Goal: Task Accomplishment & Management: Complete application form

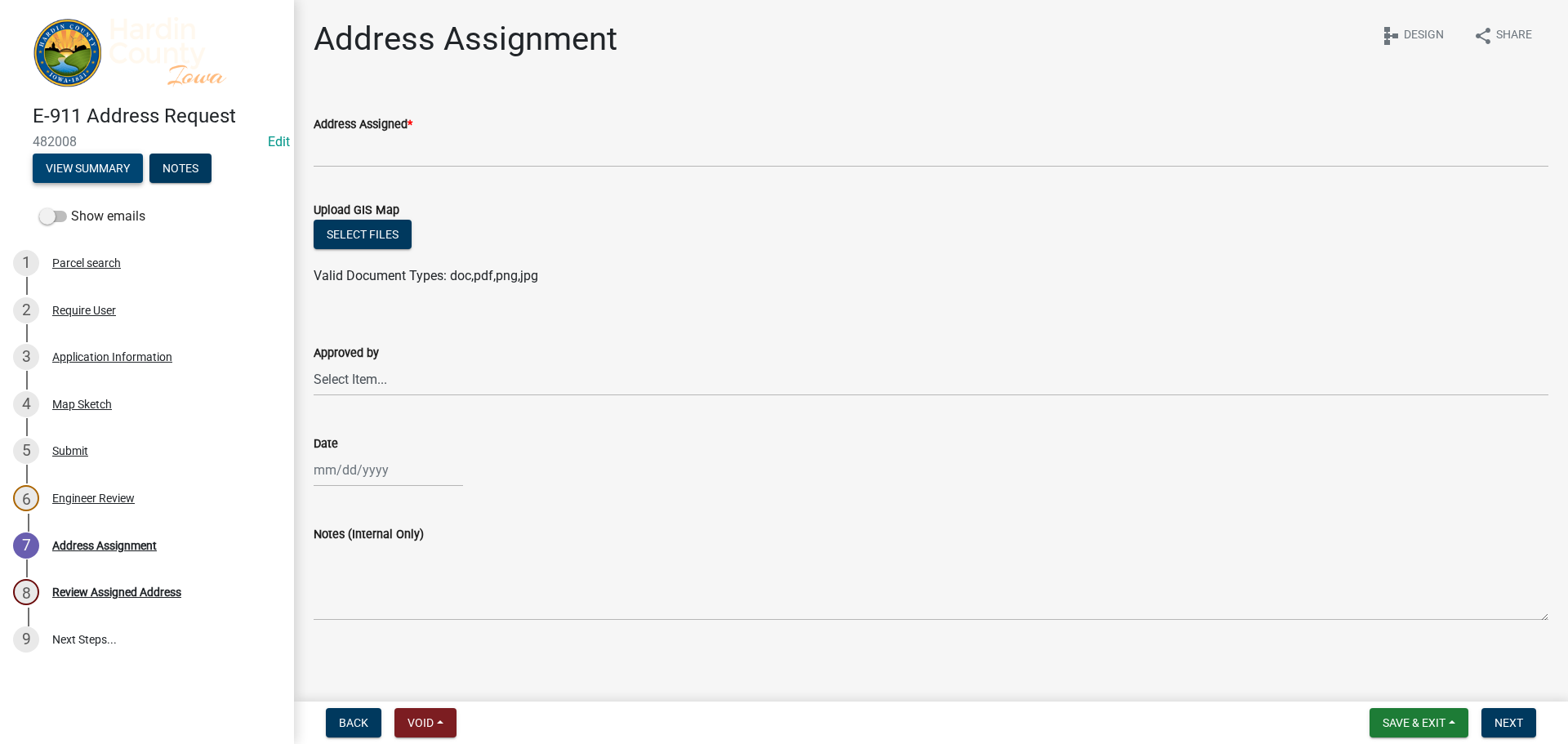
click at [62, 174] on button "View Summary" at bounding box center [88, 168] width 110 height 30
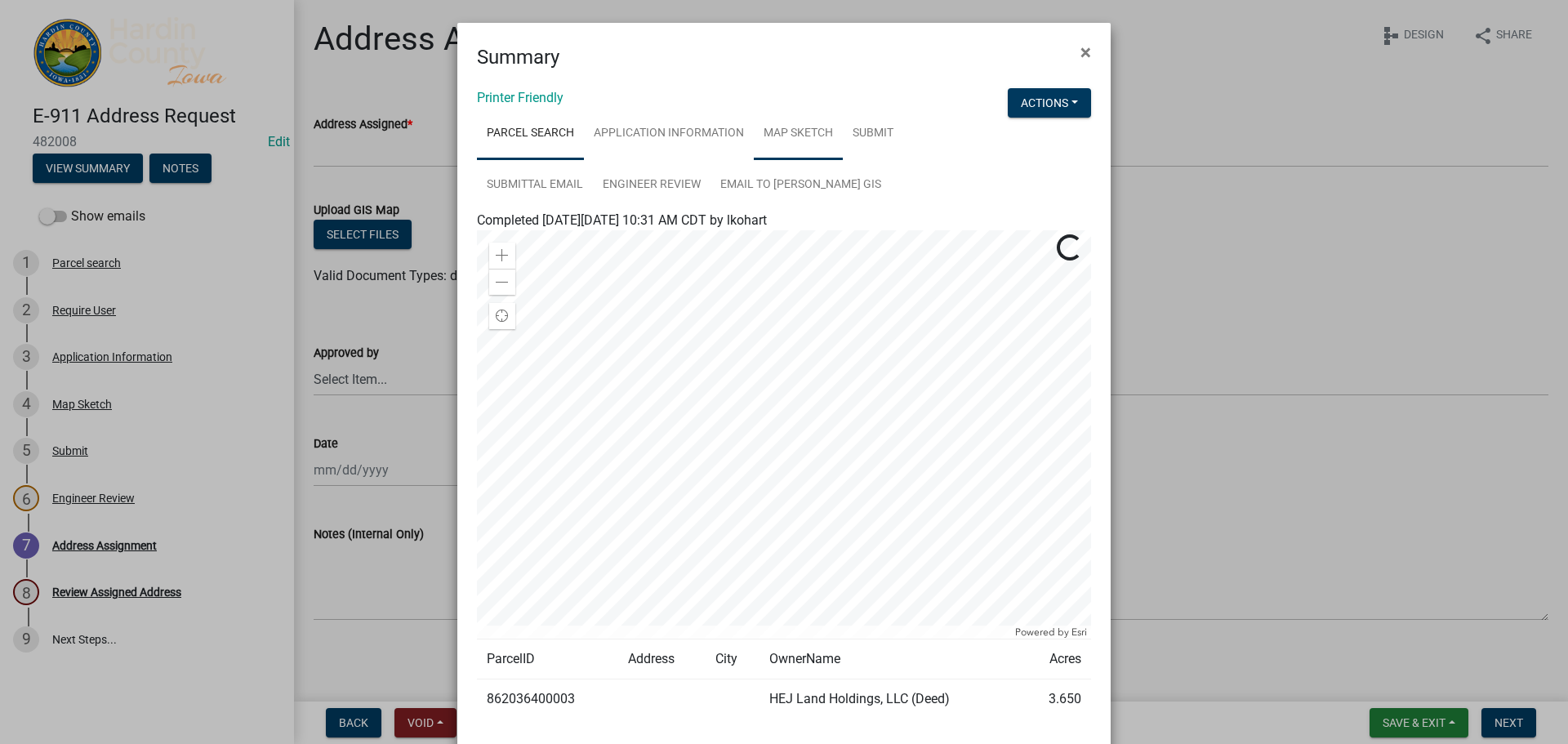
click at [797, 131] on link "Map Sketch" at bounding box center [798, 134] width 89 height 52
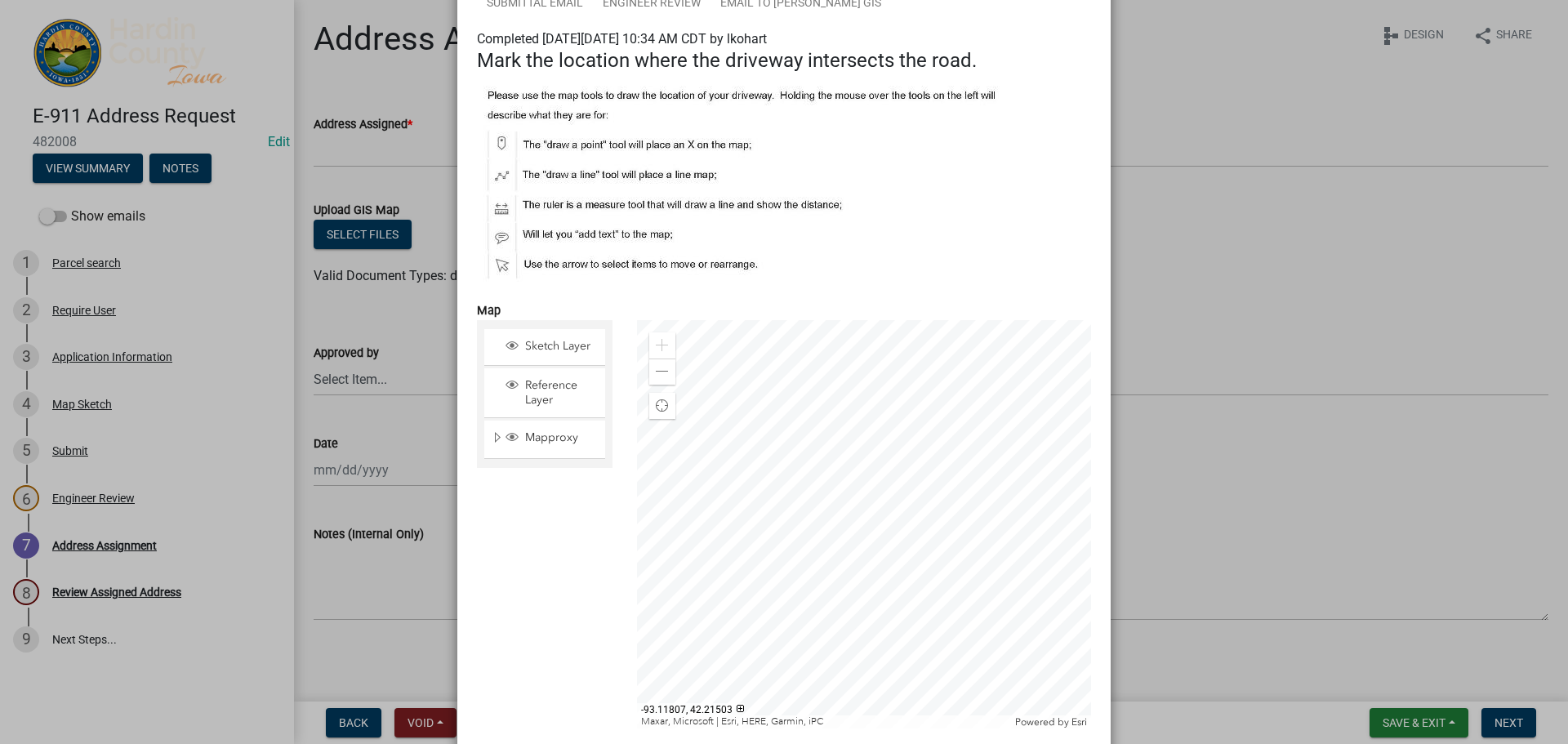
scroll to position [245, 0]
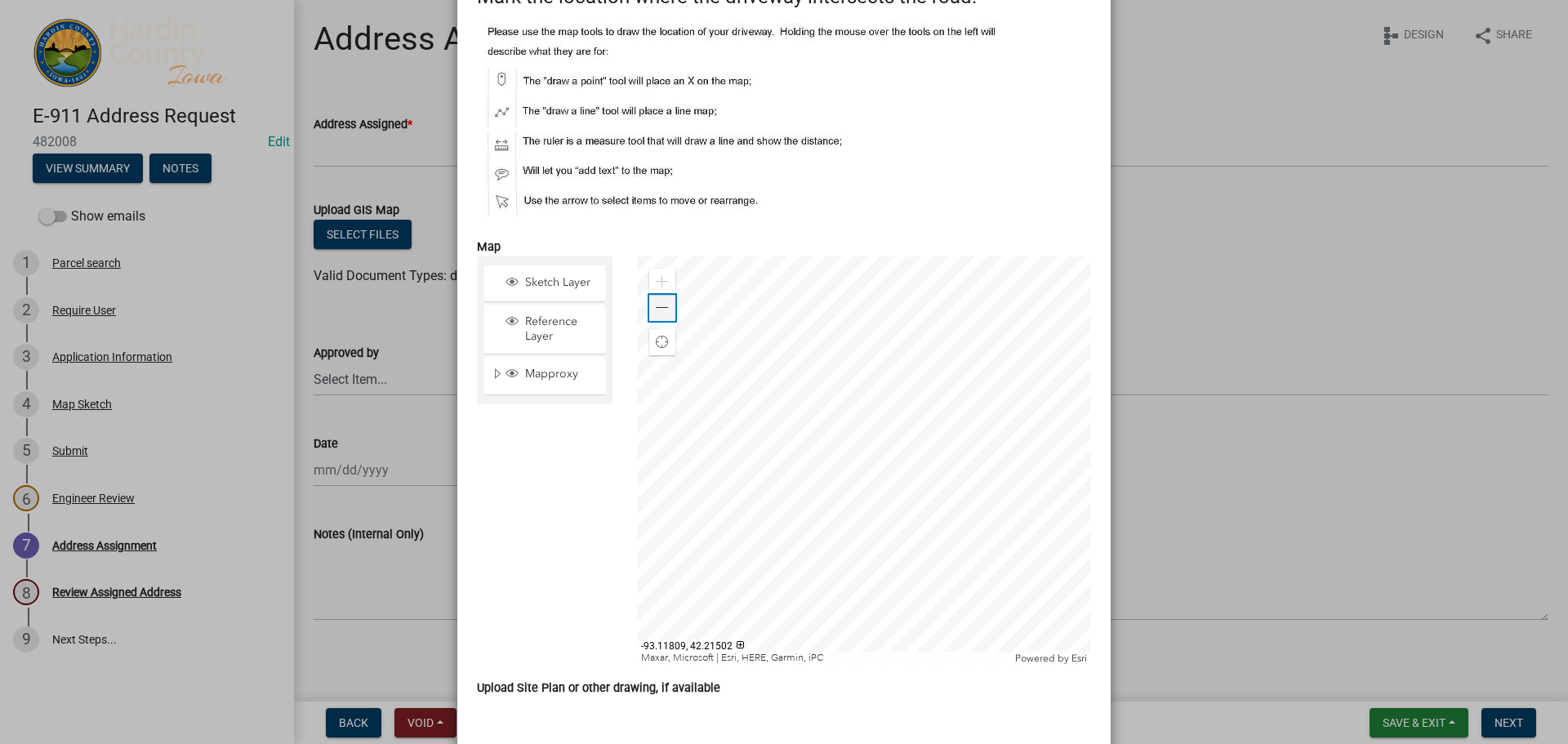
click at [656, 313] on span at bounding box center [662, 307] width 13 height 13
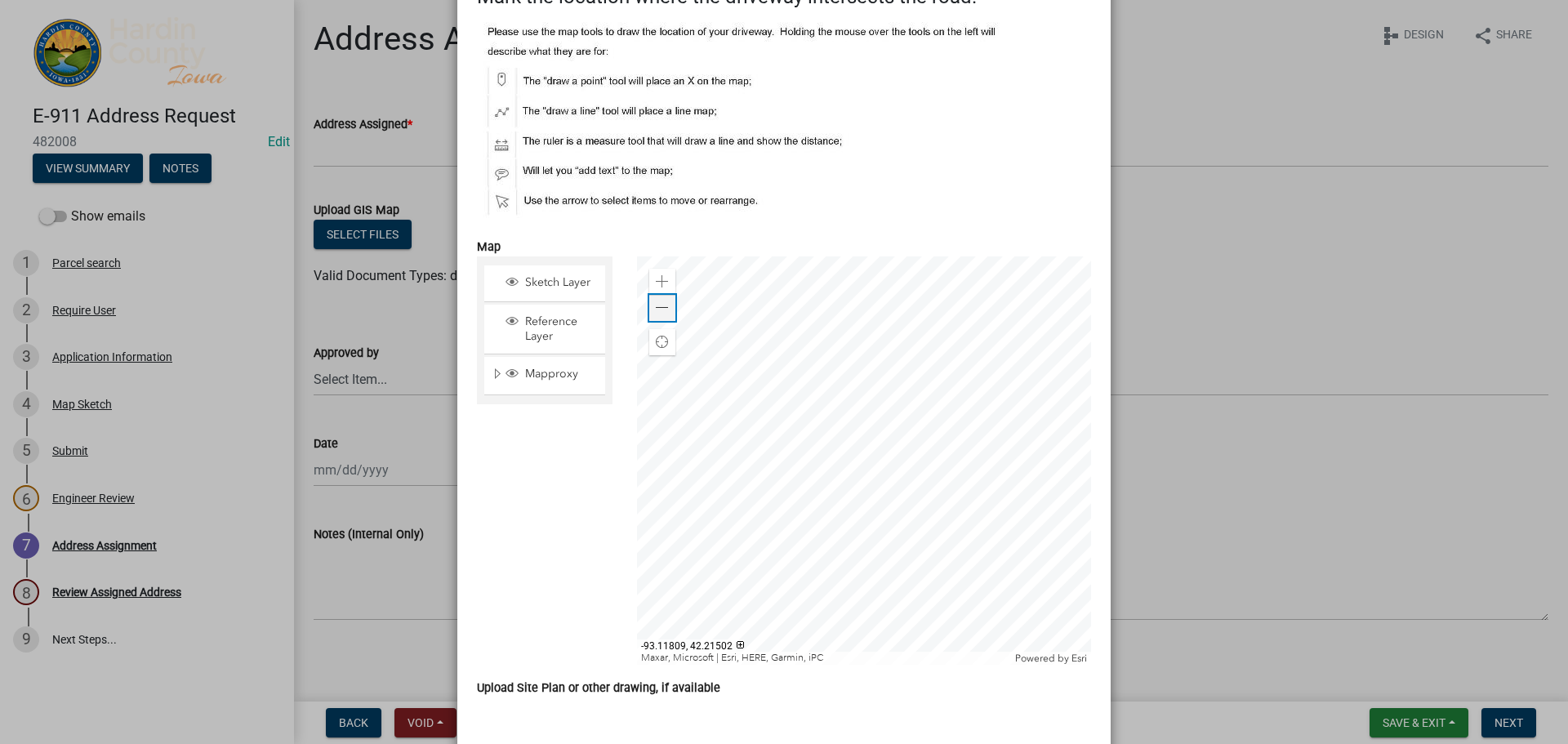
click at [656, 313] on span at bounding box center [662, 307] width 13 height 13
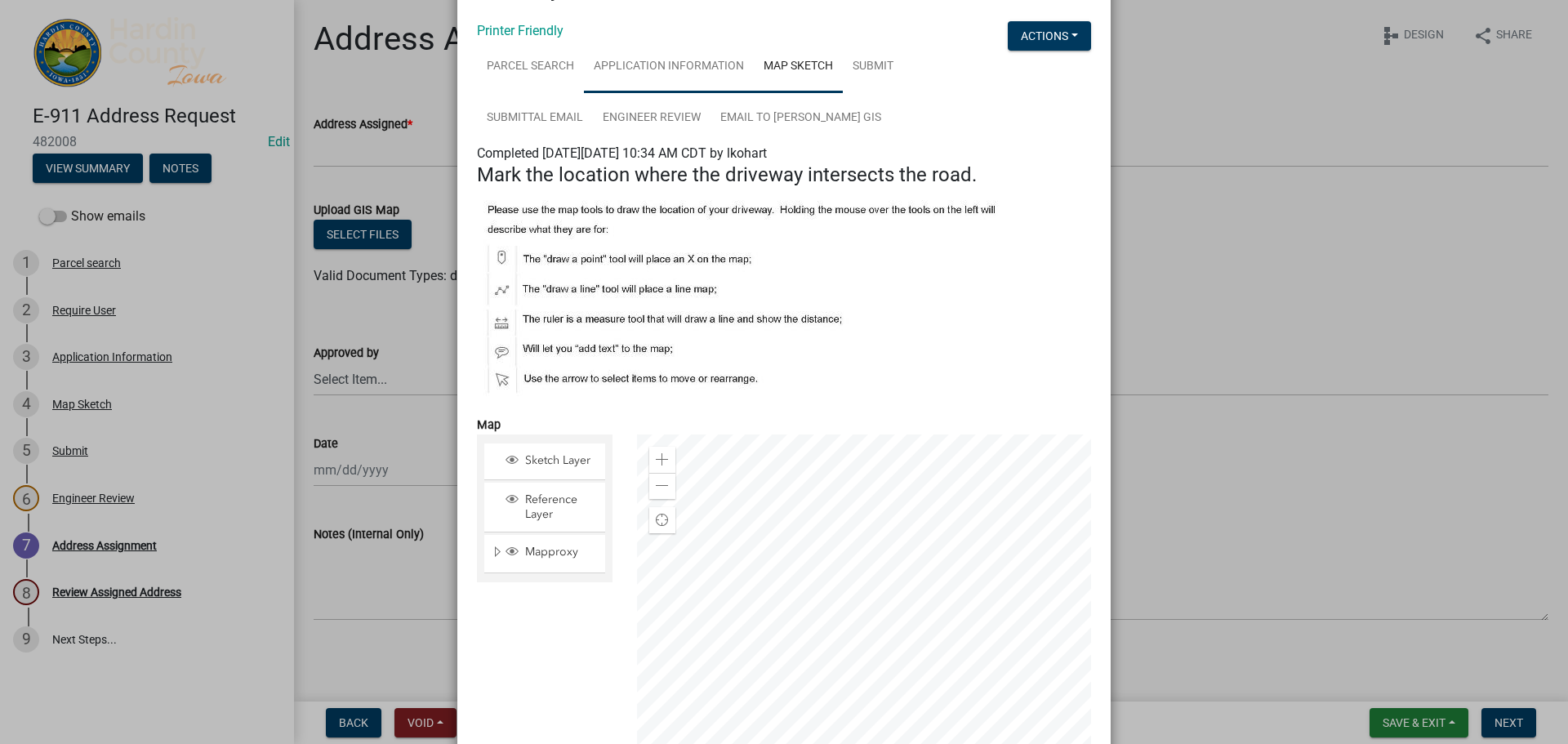
scroll to position [0, 0]
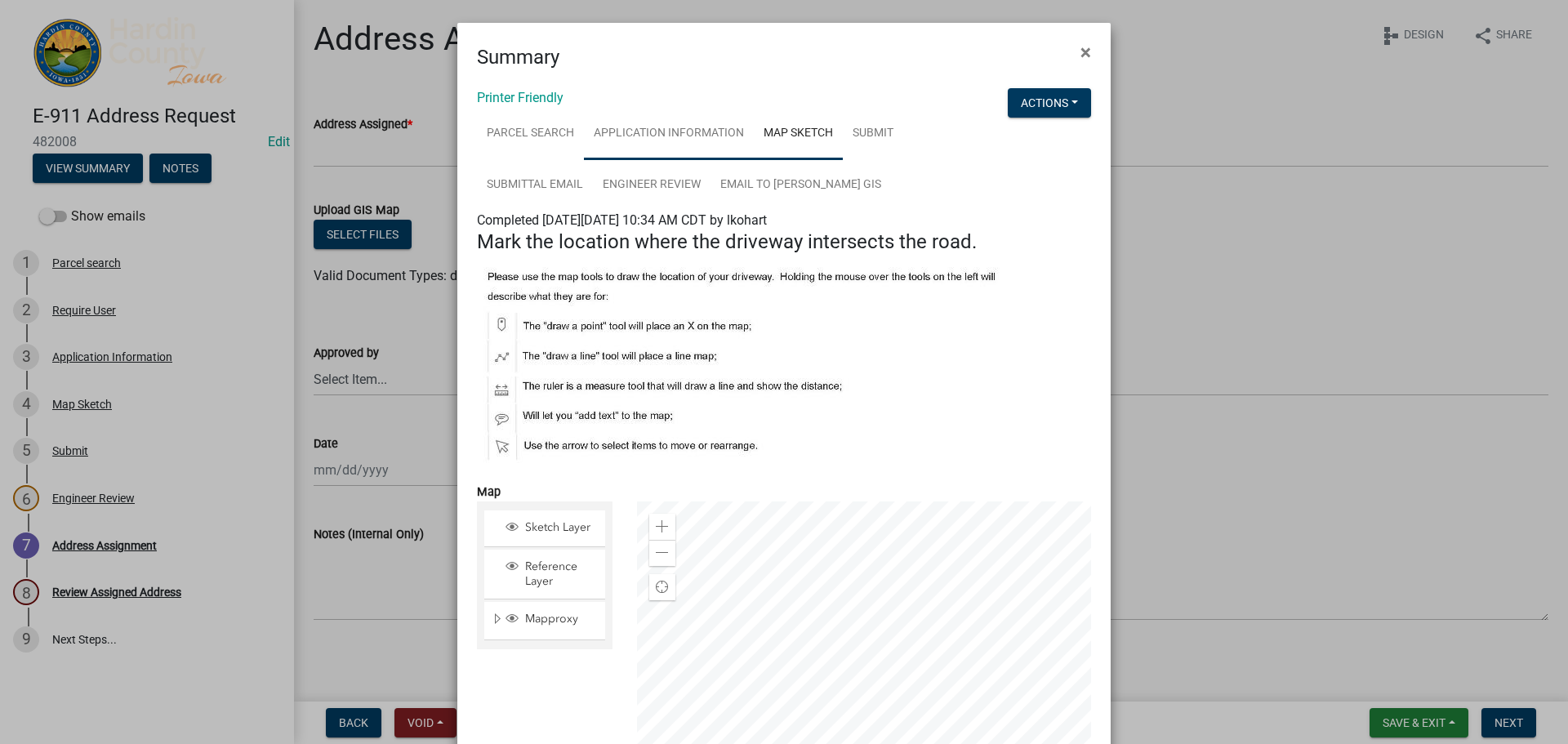
click at [641, 134] on link "Application Information" at bounding box center [669, 134] width 170 height 52
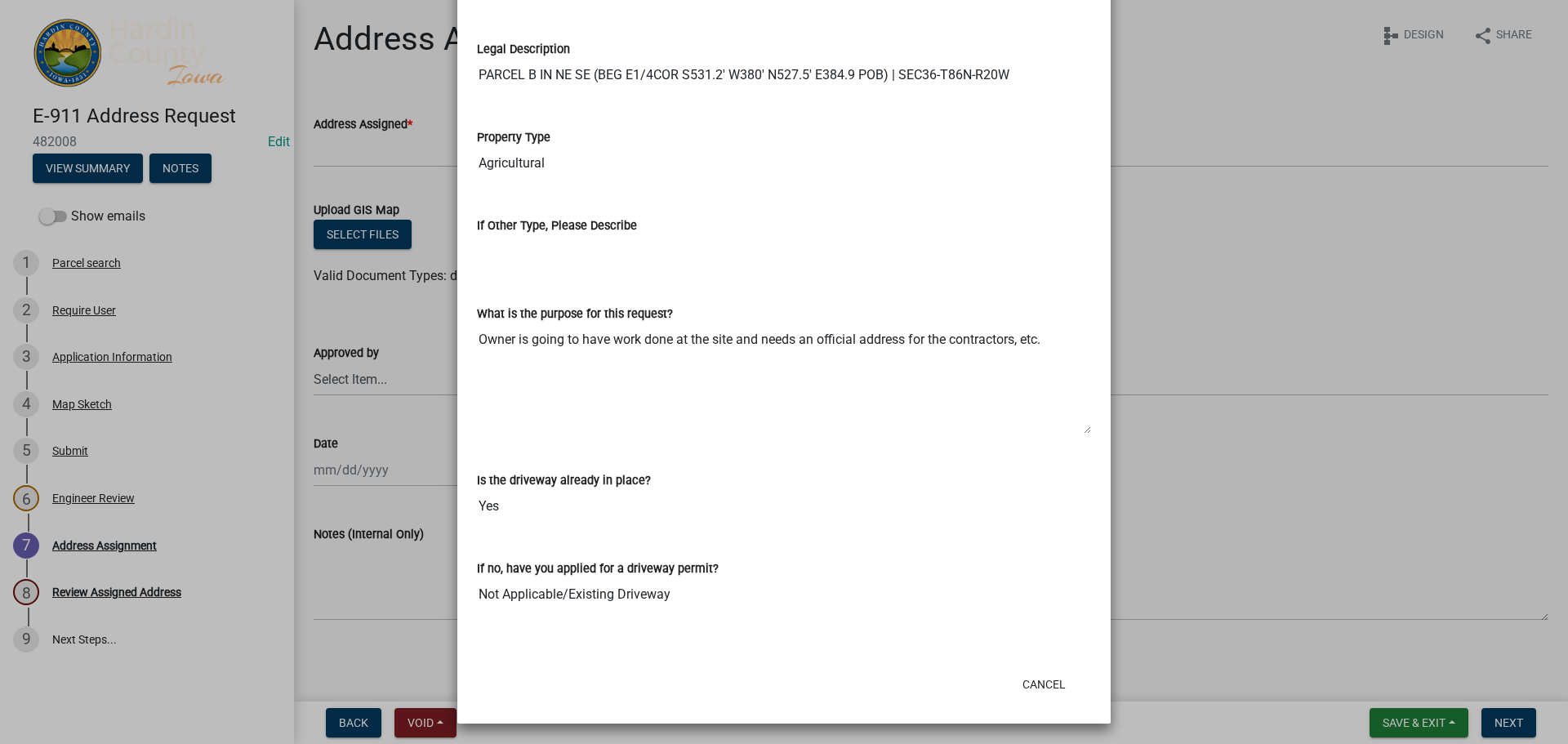
scroll to position [1113, 0]
drag, startPoint x: 1057, startPoint y: 672, endPoint x: 994, endPoint y: 662, distance: 63.8
click at [1057, 672] on button "Cancel" at bounding box center [1044, 681] width 69 height 30
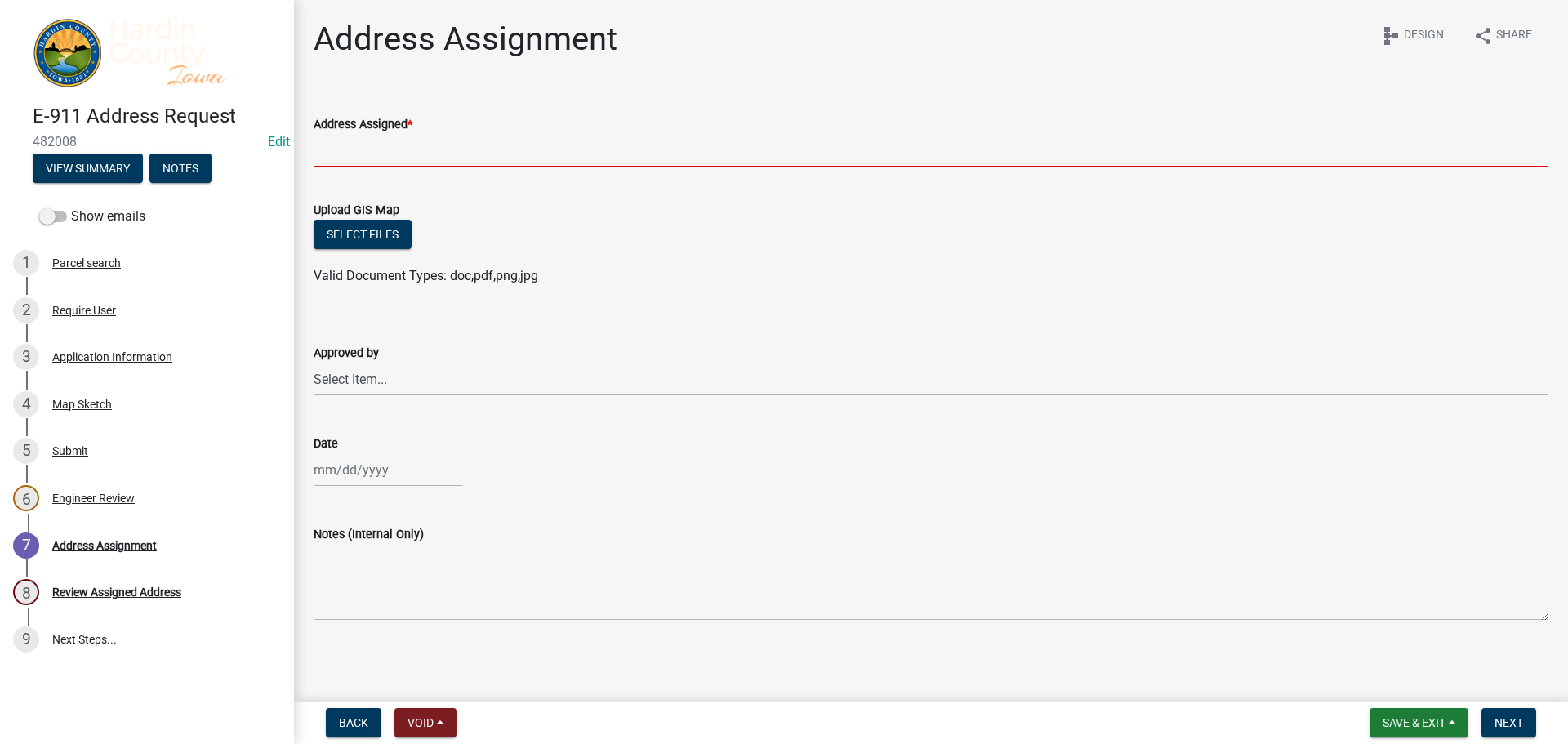
click at [387, 141] on input "Address Assigned *" at bounding box center [931, 150] width 1235 height 34
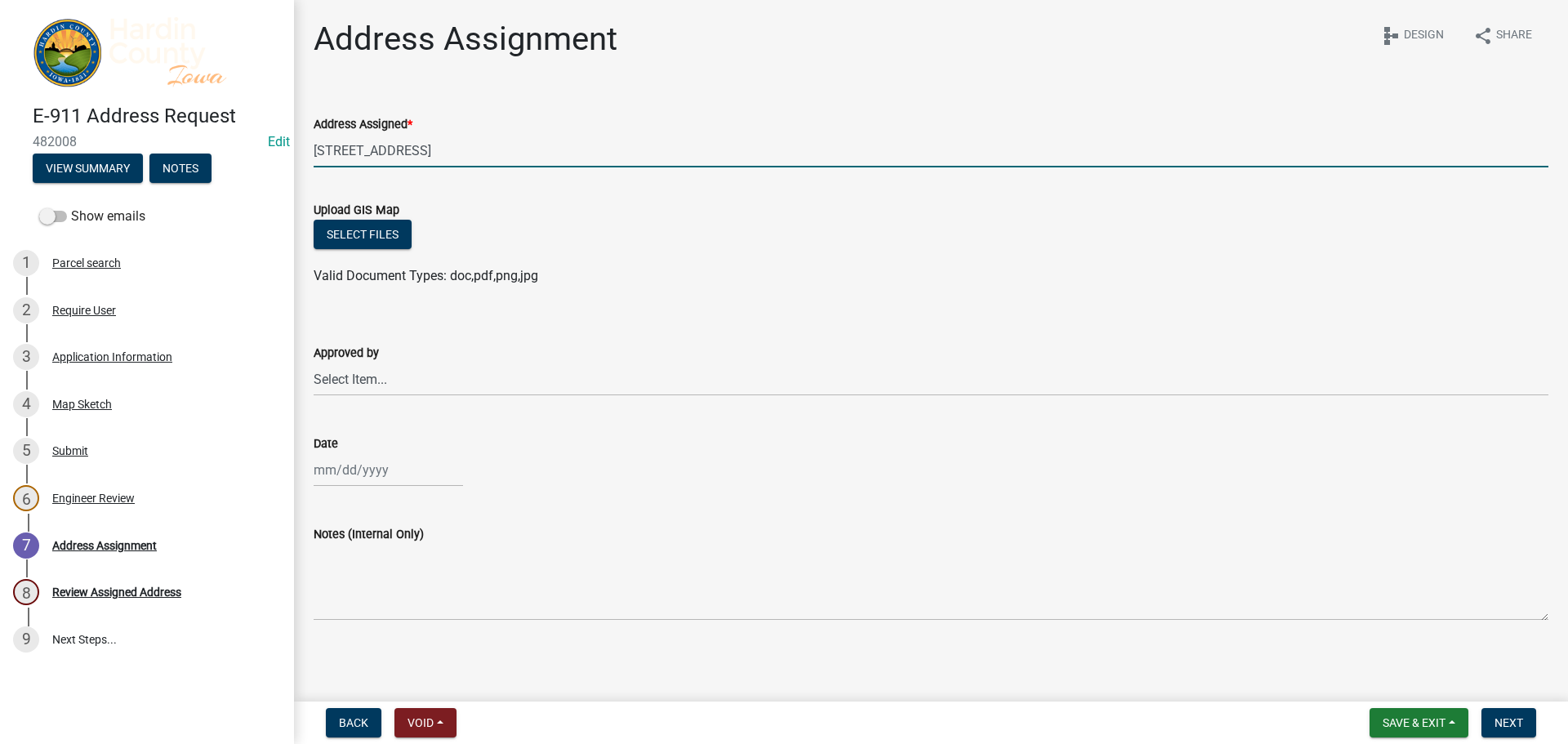
type input "[STREET_ADDRESS]"
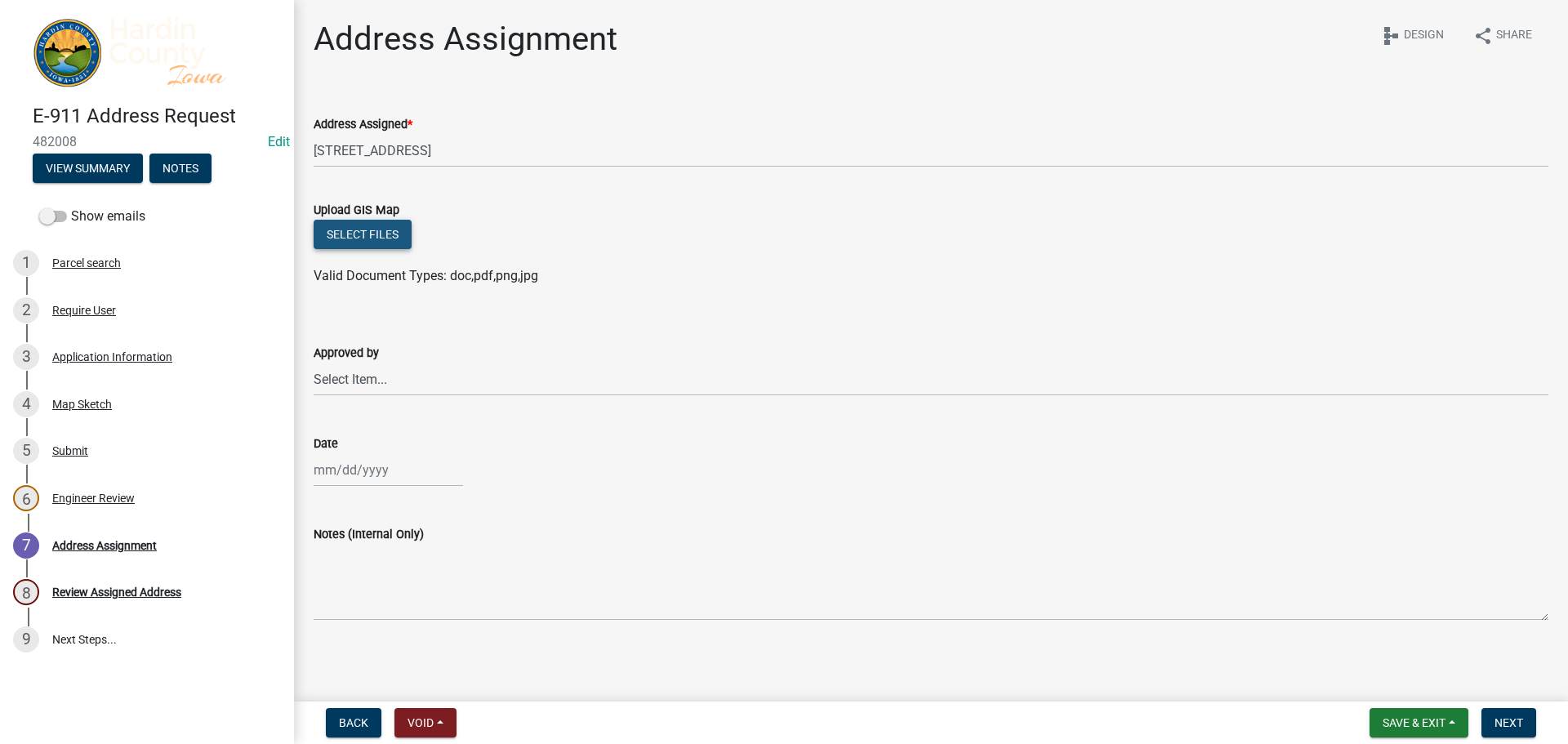
click at [374, 234] on button "Select files" at bounding box center [362, 234] width 98 height 30
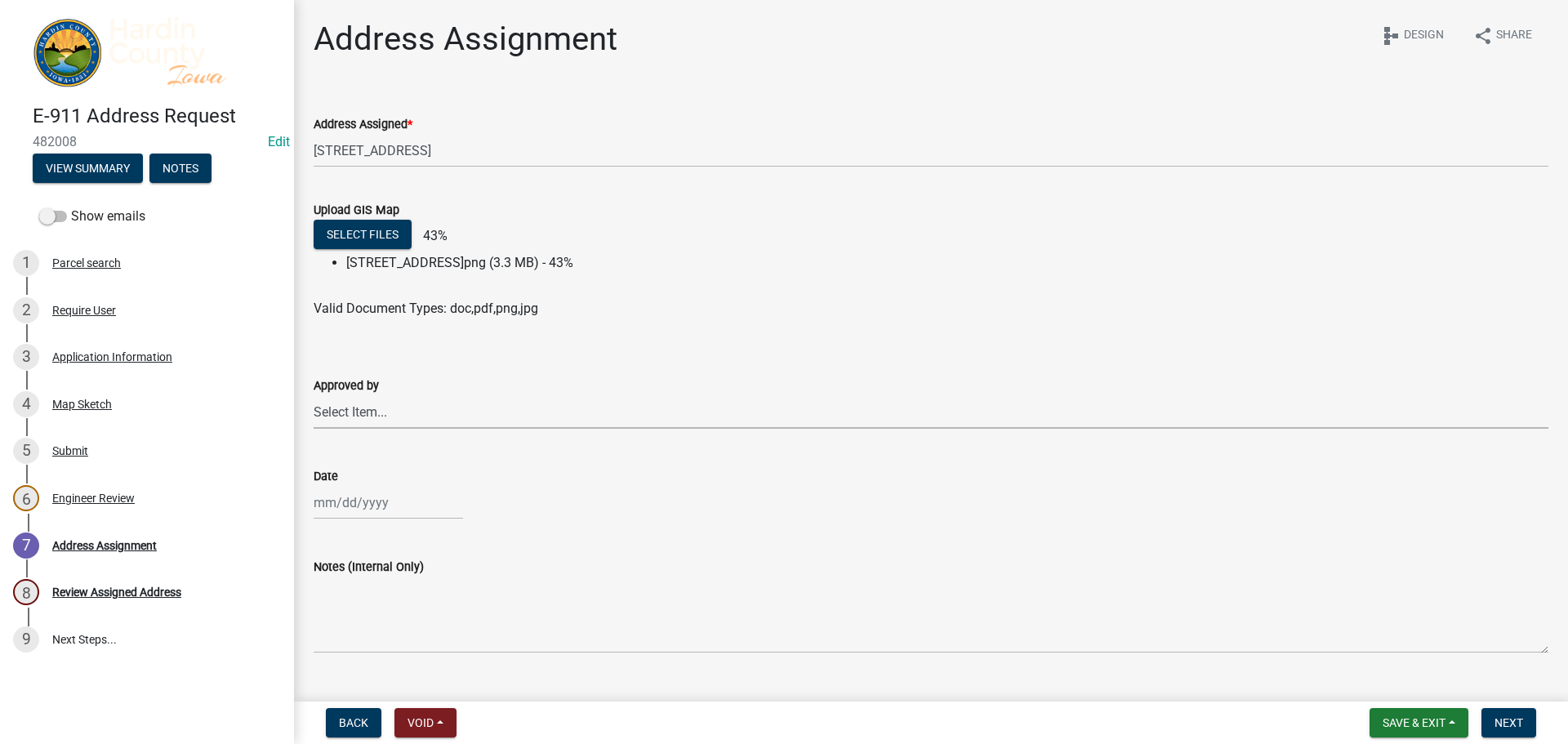
click at [360, 417] on select "Select Item... [PERSON_NAME] [PERSON_NAME] Roll [PERSON_NAME]" at bounding box center [931, 412] width 1235 height 34
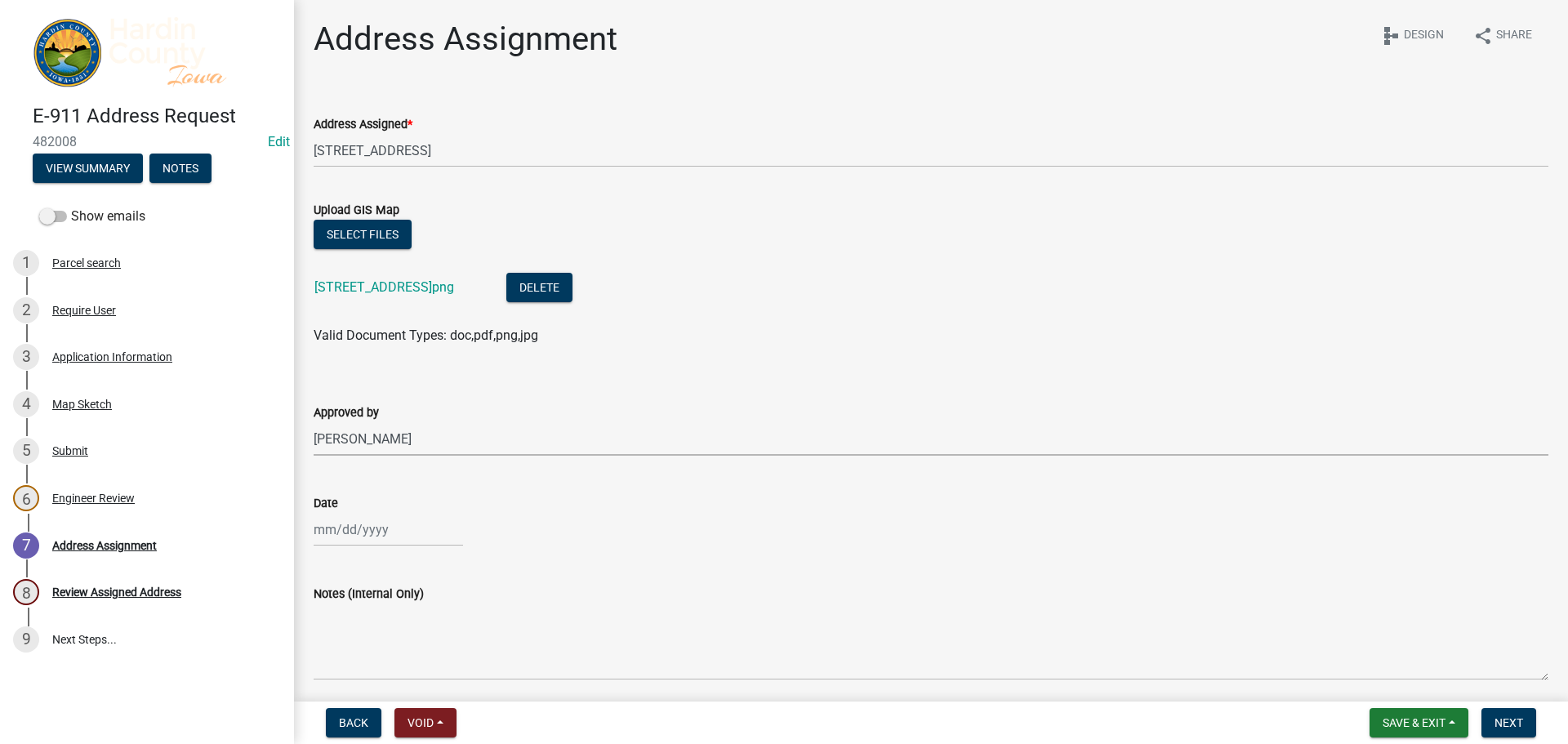
click at [314, 422] on select "Select Item... [PERSON_NAME] [PERSON_NAME] Roll [PERSON_NAME]" at bounding box center [931, 438] width 1235 height 34
click at [386, 445] on select "Select Item... [PERSON_NAME] [PERSON_NAME] Roll [PERSON_NAME]" at bounding box center [931, 438] width 1235 height 34
click at [314, 422] on select "Select Item... [PERSON_NAME] [PERSON_NAME] Roll [PERSON_NAME]" at bounding box center [931, 438] width 1235 height 34
select select "3d11d555-068a-4958-9b0f-de26907a338c"
click at [356, 522] on div at bounding box center [388, 529] width 149 height 34
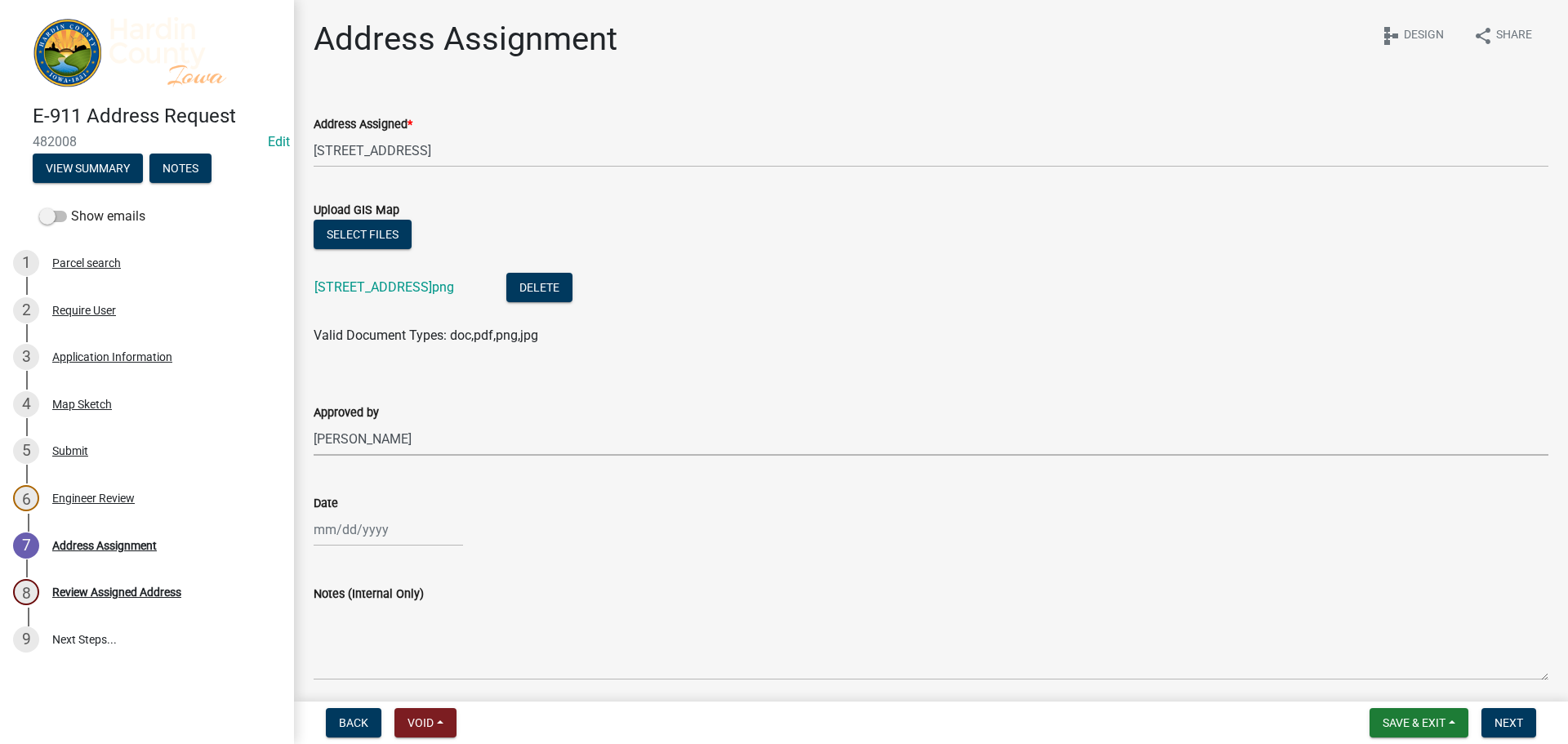
select select "9"
select select "2025"
click at [332, 441] on div "22" at bounding box center [330, 443] width 26 height 26
type input "[DATE]"
click at [1517, 730] on button "Next" at bounding box center [1509, 722] width 55 height 30
